Goal: Task Accomplishment & Management: Use online tool/utility

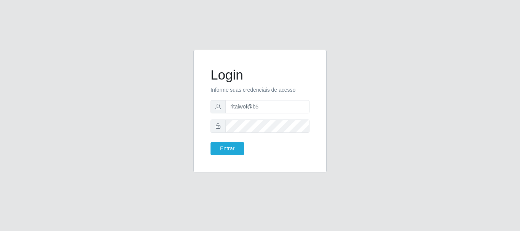
type input "ritaiwof@b5"
click at [210, 142] on button "Entrar" at bounding box center [226, 148] width 33 height 13
click at [266, 123] on body "Login Informe suas credenciais de acesso ritaiwof@b5 Entrar" at bounding box center [260, 115] width 520 height 231
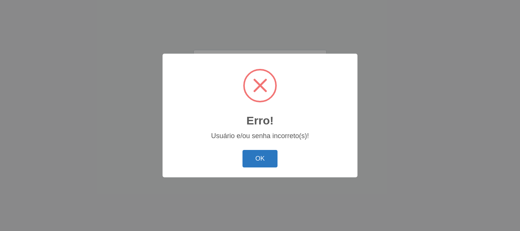
click at [258, 158] on button "OK" at bounding box center [259, 159] width 35 height 18
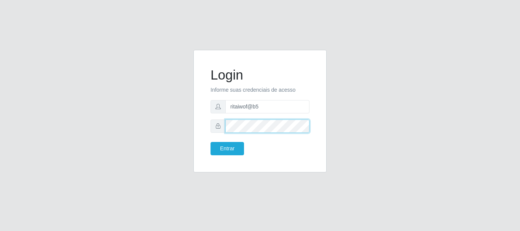
click at [210, 142] on button "Entrar" at bounding box center [226, 148] width 33 height 13
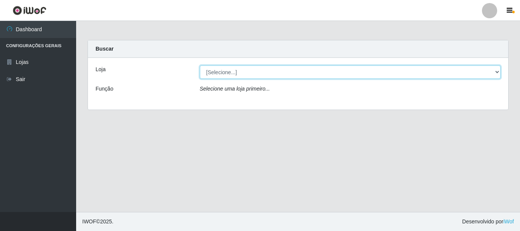
click at [496, 73] on select "[Selecione...] Bemais Supermercados - B5 Anatólia" at bounding box center [350, 71] width 301 height 13
select select "405"
click at [200, 65] on select "[Selecione...] Bemais Supermercados - B5 Anatólia" at bounding box center [350, 71] width 301 height 13
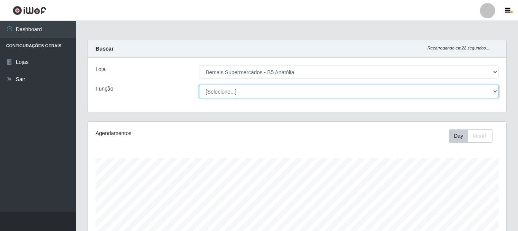
click at [495, 90] on select "[Selecione...] ASG ASG + ASG ++ Auxiliar de Estacionamento Auxiliar de Estacion…" at bounding box center [349, 91] width 300 height 13
click at [199, 85] on select "[Selecione...] ASG ASG + ASG ++ Auxiliar de Estacionamento Auxiliar de Estacion…" at bounding box center [349, 91] width 300 height 13
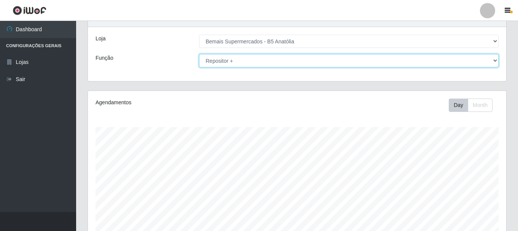
scroll to position [38, 0]
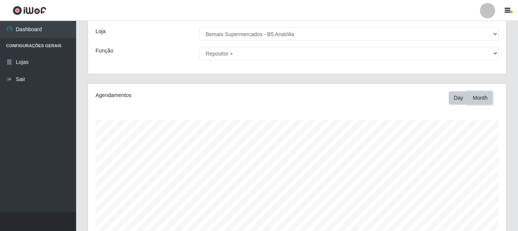
click at [482, 94] on button "Month" at bounding box center [480, 97] width 25 height 13
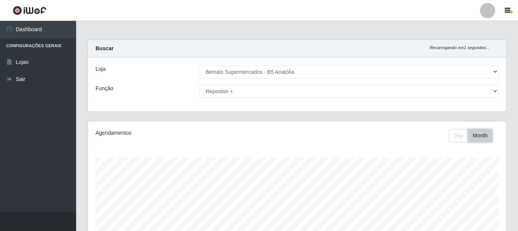
scroll to position [0, 0]
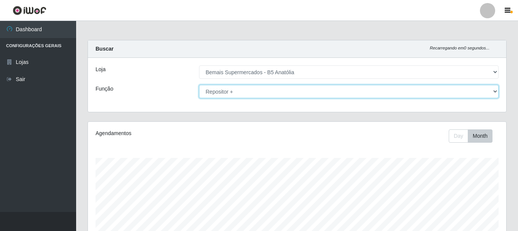
click at [497, 91] on select "[Selecione...] ASG ASG + ASG ++ Auxiliar de Estacionamento Auxiliar de Estacion…" at bounding box center [349, 91] width 300 height 13
select select "72"
click at [199, 85] on select "[Selecione...] ASG ASG + ASG ++ Auxiliar de Estacionamento Auxiliar de Estacion…" at bounding box center [349, 91] width 300 height 13
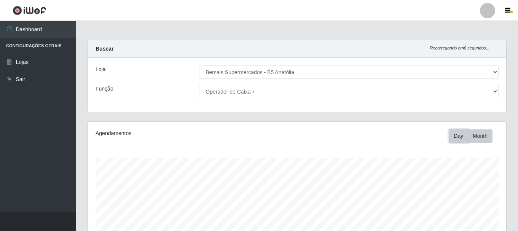
click at [461, 137] on button "Day" at bounding box center [458, 135] width 19 height 13
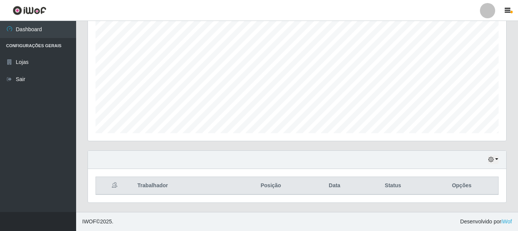
scroll to position [25, 0]
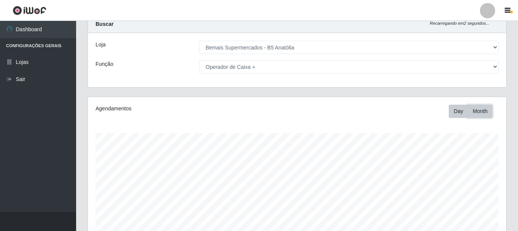
click at [480, 111] on button "Month" at bounding box center [480, 111] width 25 height 13
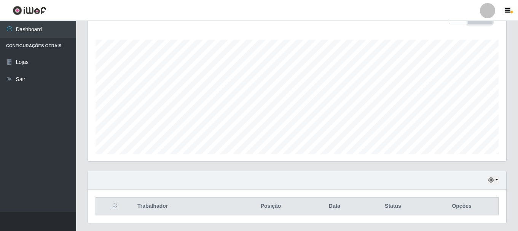
scroll to position [0, 0]
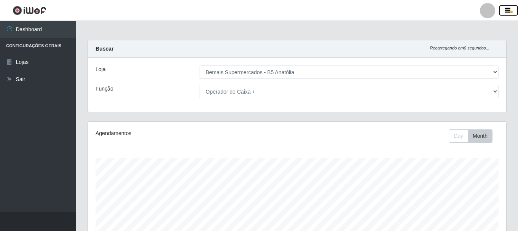
click at [509, 10] on icon "button" at bounding box center [508, 10] width 6 height 7
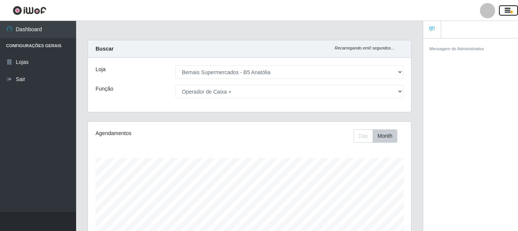
scroll to position [380472, 380307]
click at [507, 11] on icon "button" at bounding box center [508, 10] width 6 height 7
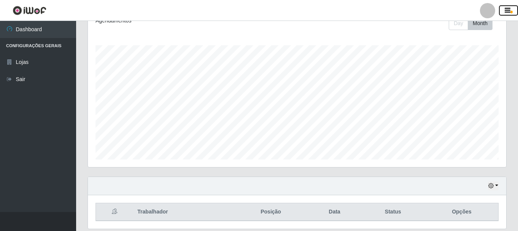
scroll to position [139, 0]
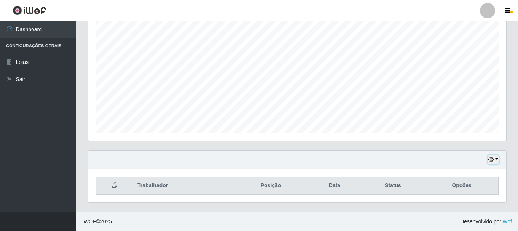
click at [497, 159] on button "button" at bounding box center [493, 159] width 11 height 9
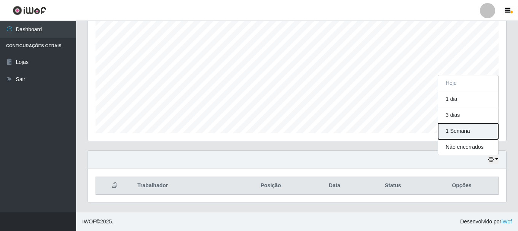
click at [489, 127] on button "1 Semana" at bounding box center [468, 131] width 60 height 16
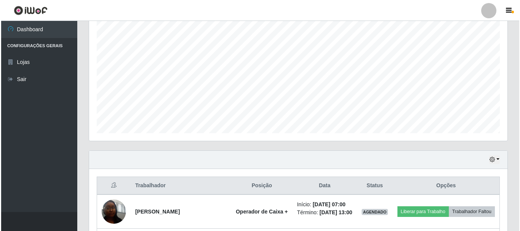
scroll to position [291, 0]
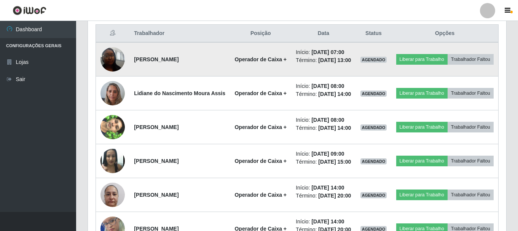
click at [113, 68] on img at bounding box center [112, 59] width 24 height 32
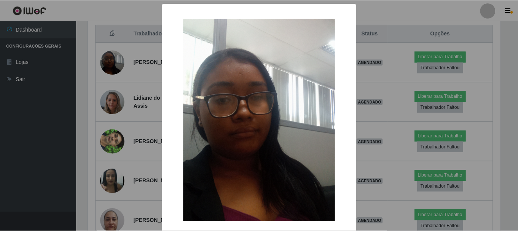
scroll to position [158, 415]
click at [117, 102] on div "× OK Cancel" at bounding box center [260, 115] width 520 height 231
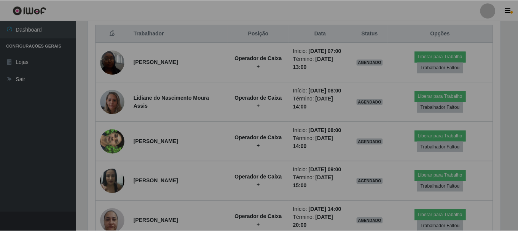
scroll to position [0, 0]
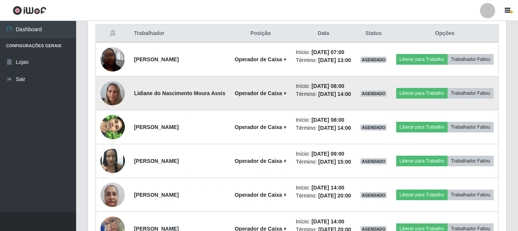
click at [117, 102] on img at bounding box center [112, 93] width 24 height 32
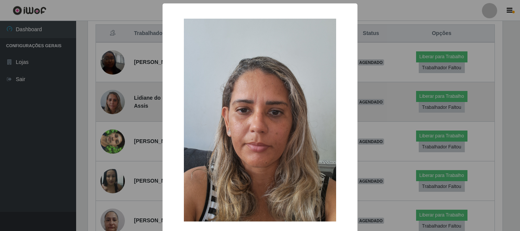
click at [117, 102] on div "× OK Cancel" at bounding box center [260, 115] width 520 height 231
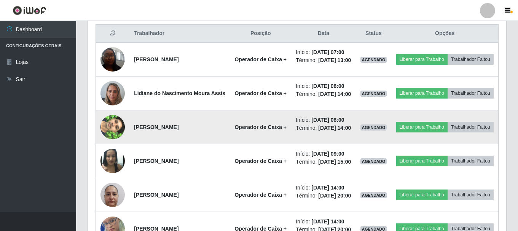
click at [108, 145] on img at bounding box center [112, 126] width 24 height 43
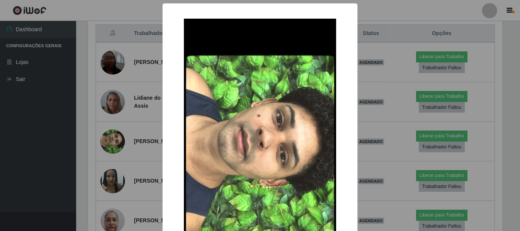
click at [107, 143] on div "× OK Cancel" at bounding box center [260, 115] width 520 height 231
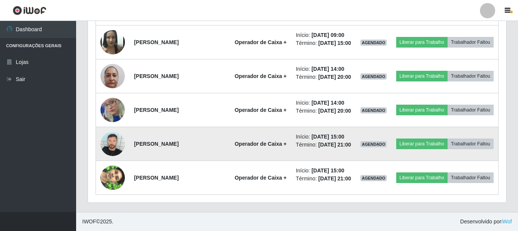
click at [116, 135] on img at bounding box center [112, 144] width 24 height 24
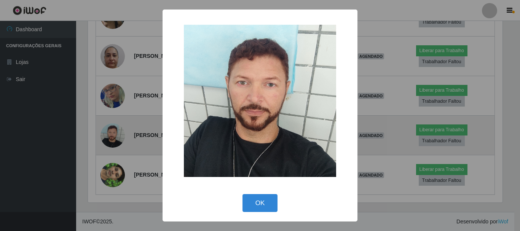
click at [116, 135] on div "× OK Cancel" at bounding box center [260, 115] width 520 height 231
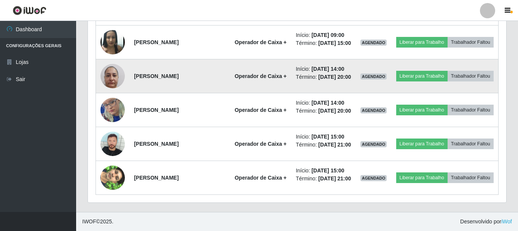
click at [118, 61] on img at bounding box center [112, 76] width 24 height 32
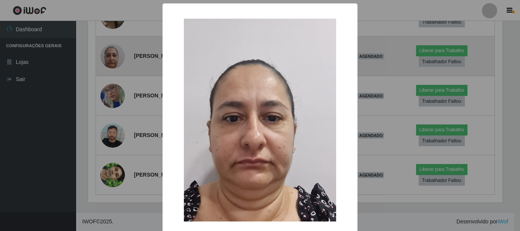
click at [117, 61] on div "× OK Cancel" at bounding box center [260, 115] width 520 height 231
